Goal: Information Seeking & Learning: Learn about a topic

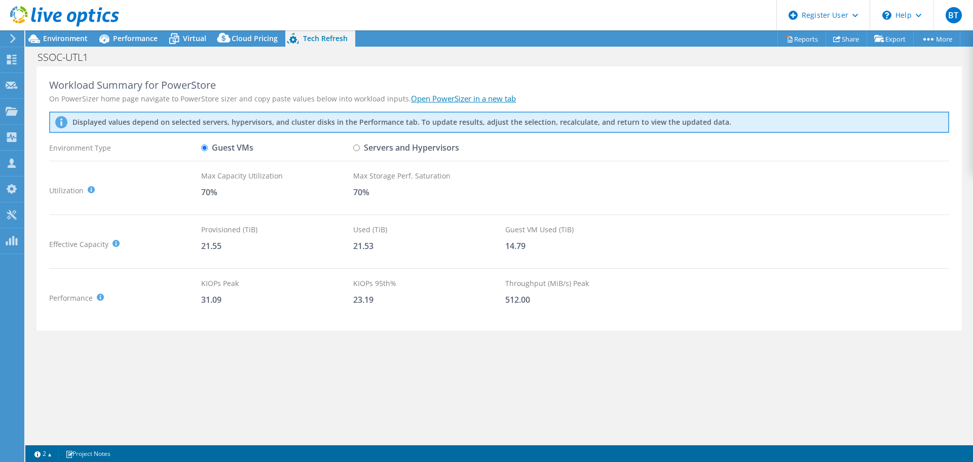
select select "USD"
click at [116, 30] on div at bounding box center [59, 17] width 119 height 34
click at [116, 36] on span "Performance" at bounding box center [135, 38] width 45 height 10
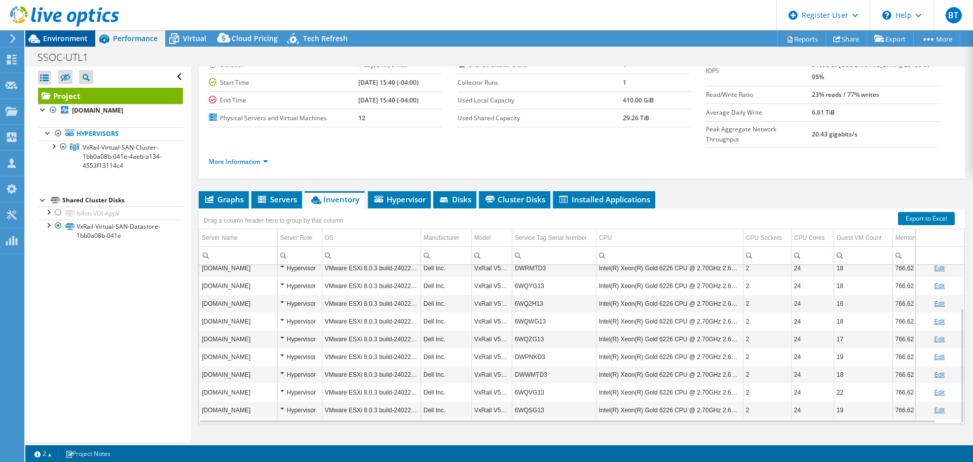
click at [59, 37] on span "Environment" at bounding box center [65, 38] width 45 height 10
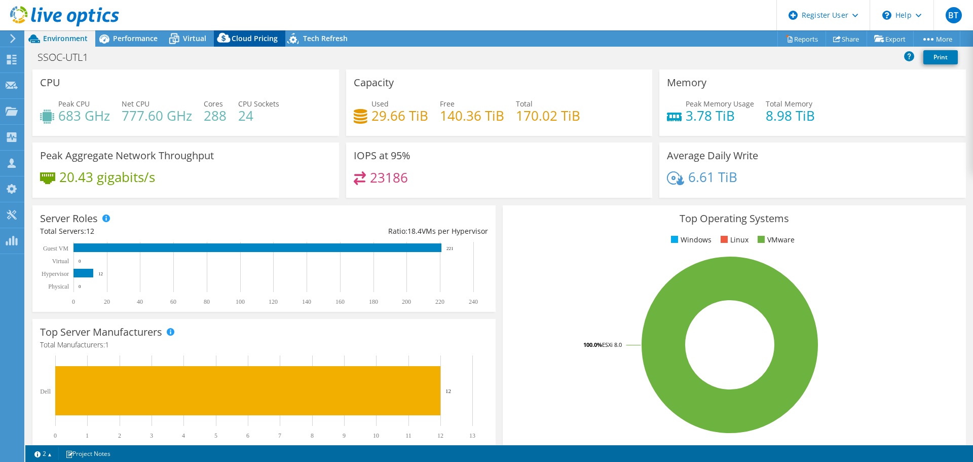
click at [251, 31] on div "Cloud Pricing" at bounding box center [249, 38] width 71 height 16
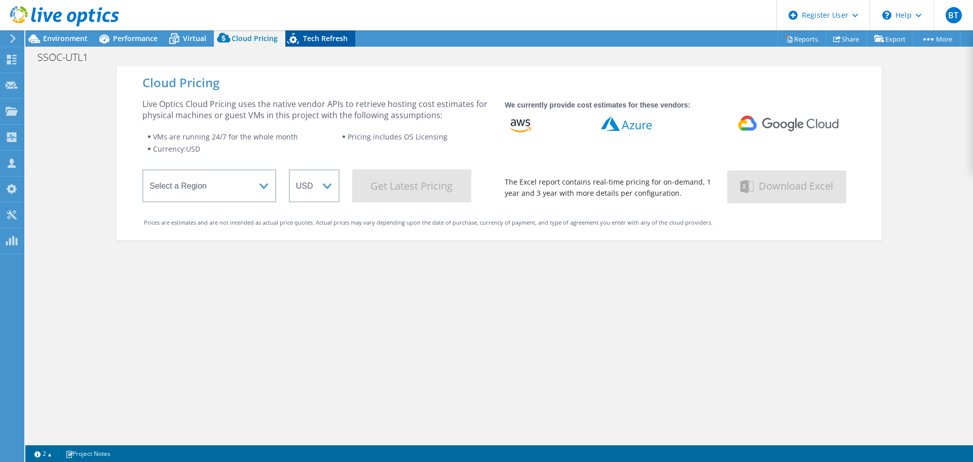
click at [318, 41] on span "Tech Refresh" at bounding box center [325, 38] width 45 height 10
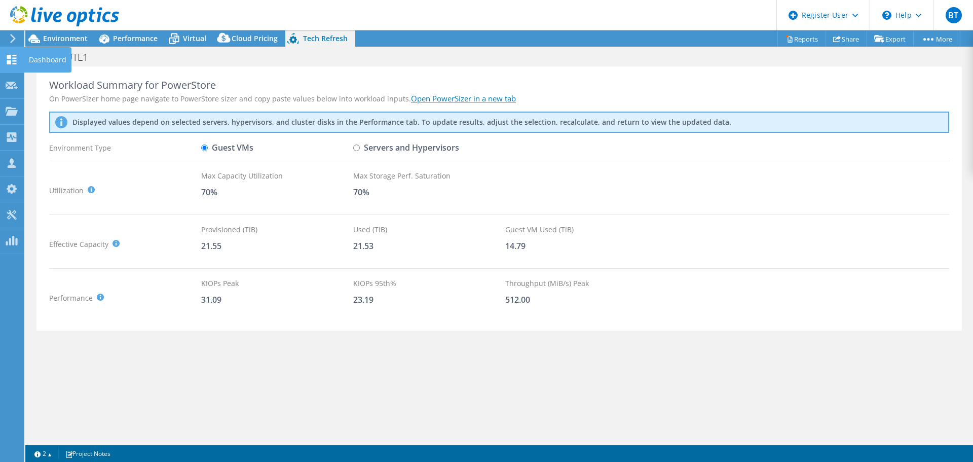
click at [7, 57] on use at bounding box center [12, 60] width 10 height 10
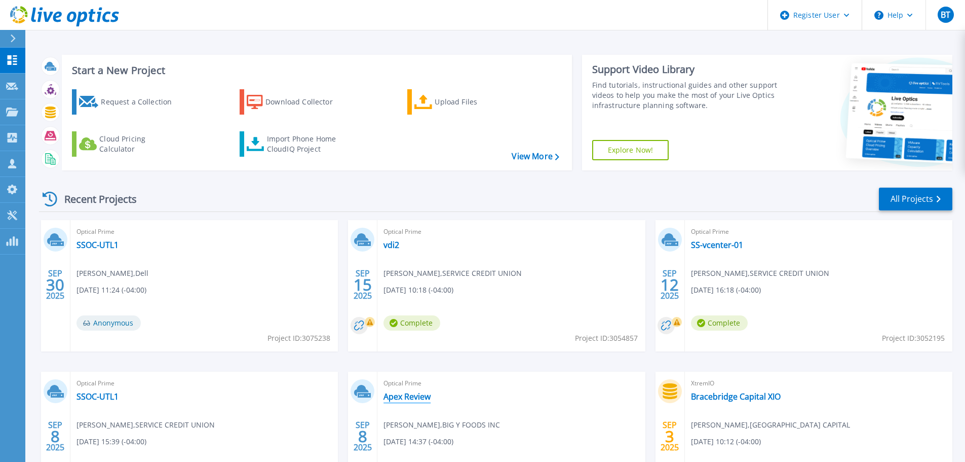
click at [410, 400] on link "Apex Review" at bounding box center [407, 396] width 47 height 10
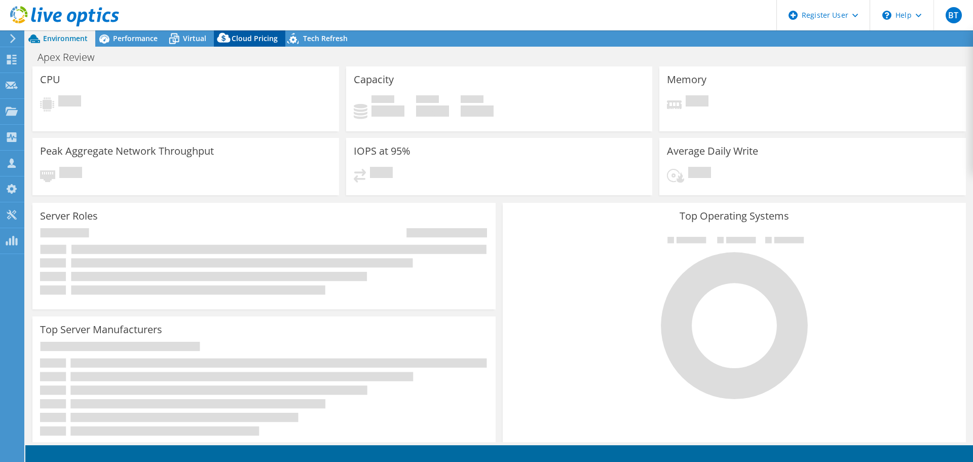
select select "USD"
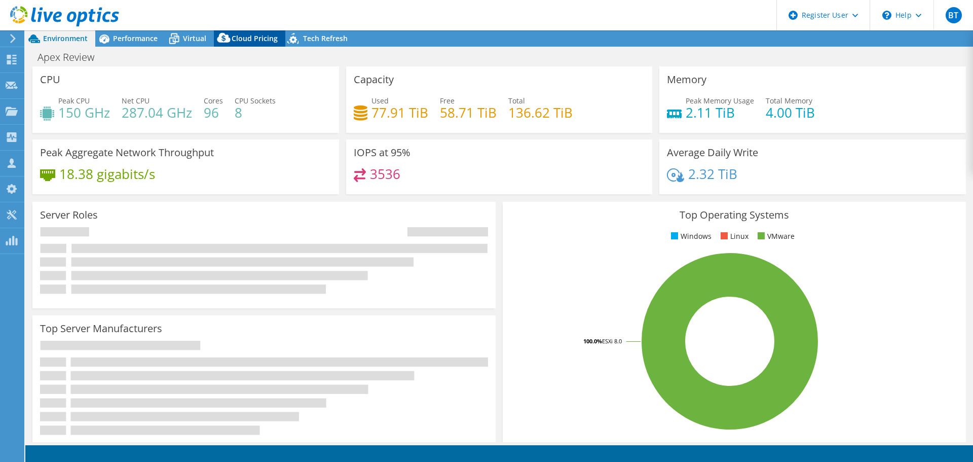
click at [239, 42] on span "Cloud Pricing" at bounding box center [255, 38] width 46 height 10
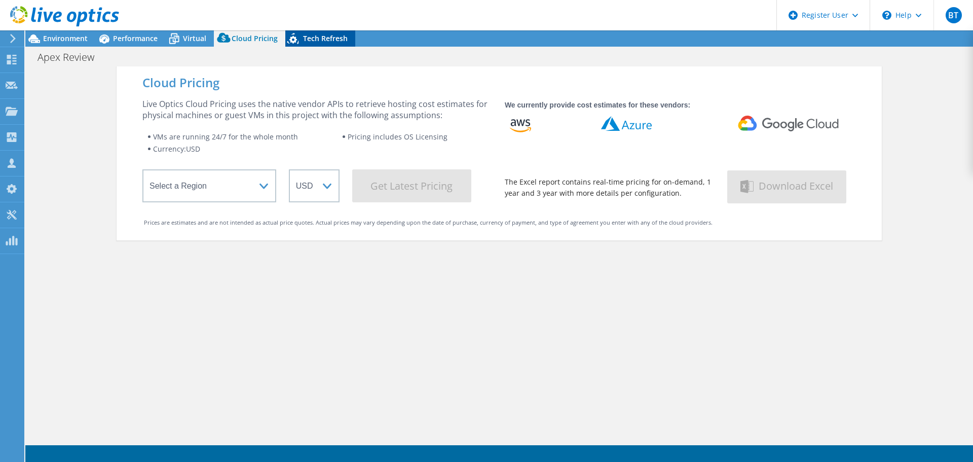
click at [298, 37] on icon at bounding box center [294, 40] width 18 height 21
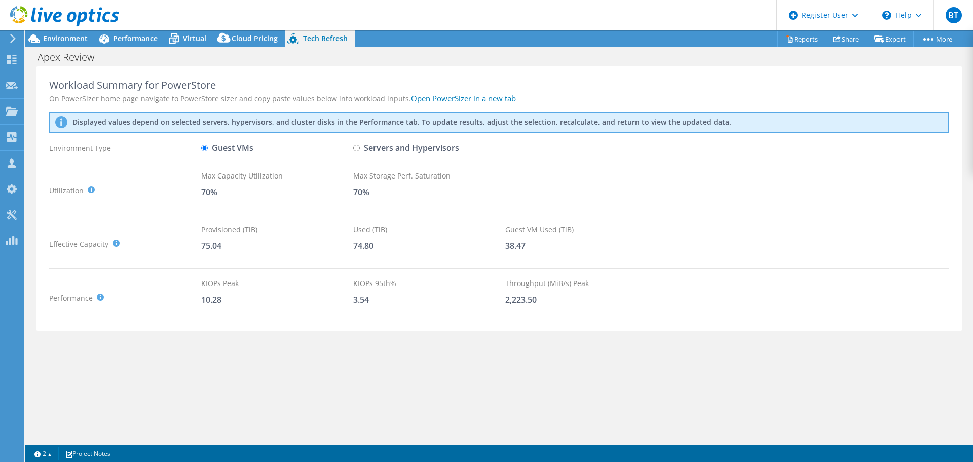
click at [361, 147] on label "Servers and Hypervisors" at bounding box center [406, 148] width 106 height 18
click at [360, 147] on input "Servers and Hypervisors" at bounding box center [356, 147] width 7 height 7
radio input "true"
click at [205, 147] on input "Guest VMs" at bounding box center [204, 147] width 7 height 7
radio input "true"
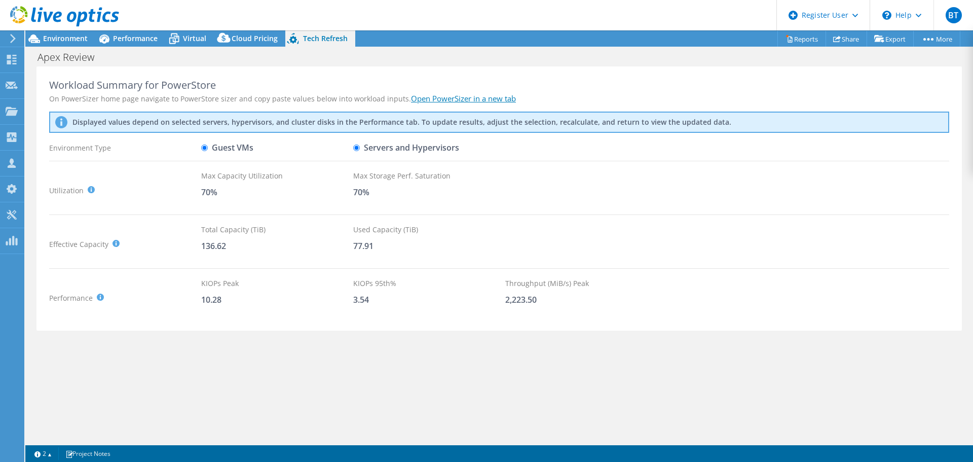
radio input "false"
click at [17, 55] on icon at bounding box center [12, 60] width 12 height 10
